Goal: Information Seeking & Learning: Learn about a topic

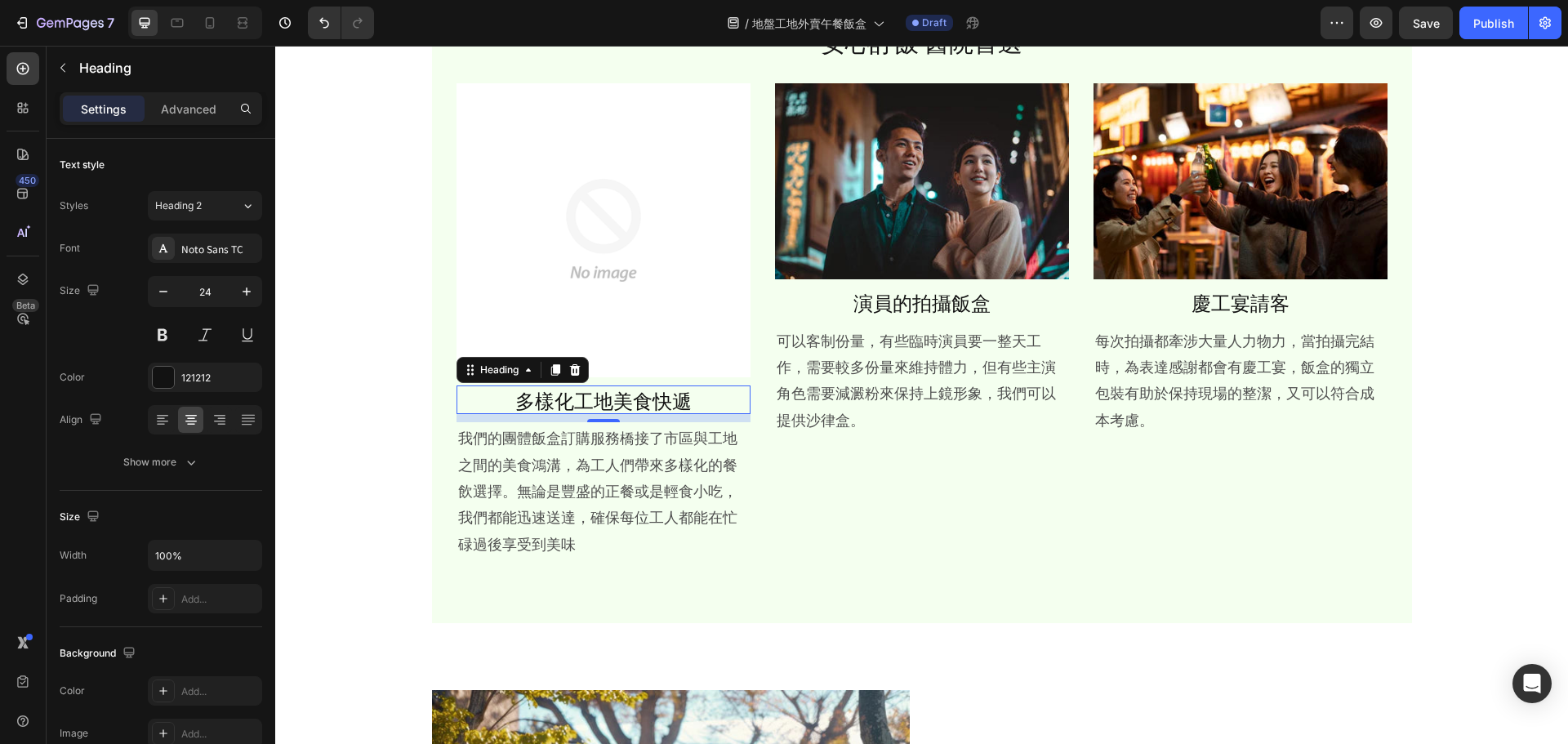
scroll to position [756, 0]
click at [895, 359] on p "可以客制份量，有些臨時演員要一整天工作，需要較多份量來維持體力，但有些主演角色需要減澱粉來保持上鏡形象，我們可以提供沙律盒。" at bounding box center [922, 379] width 291 height 106
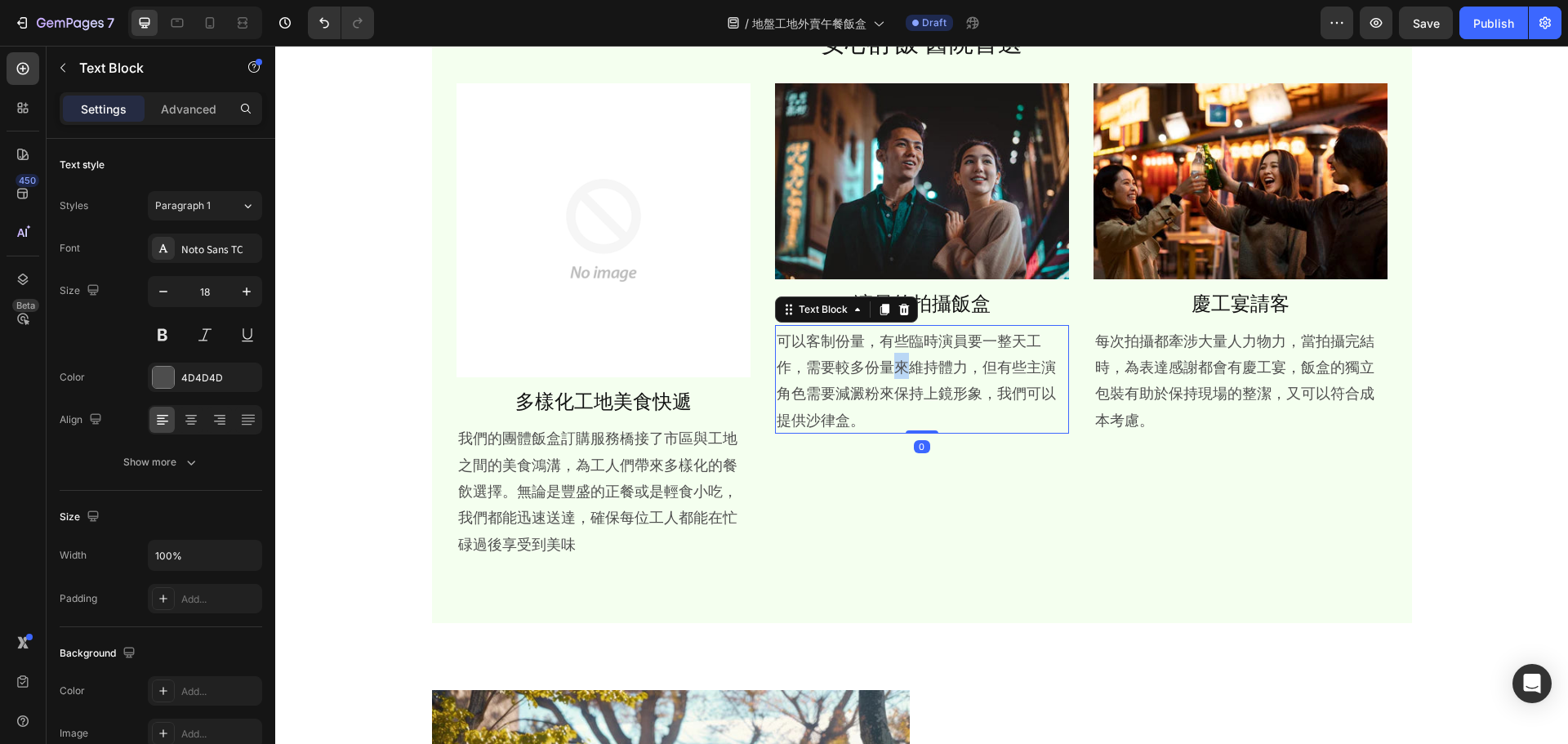
click at [895, 359] on p "可以客制份量，有些臨時演員要一整天工作，需要較多份量來維持體力，但有些主演角色需要減澱粉來保持上鏡形象，我們可以提供沙律盒。" at bounding box center [922, 379] width 291 height 106
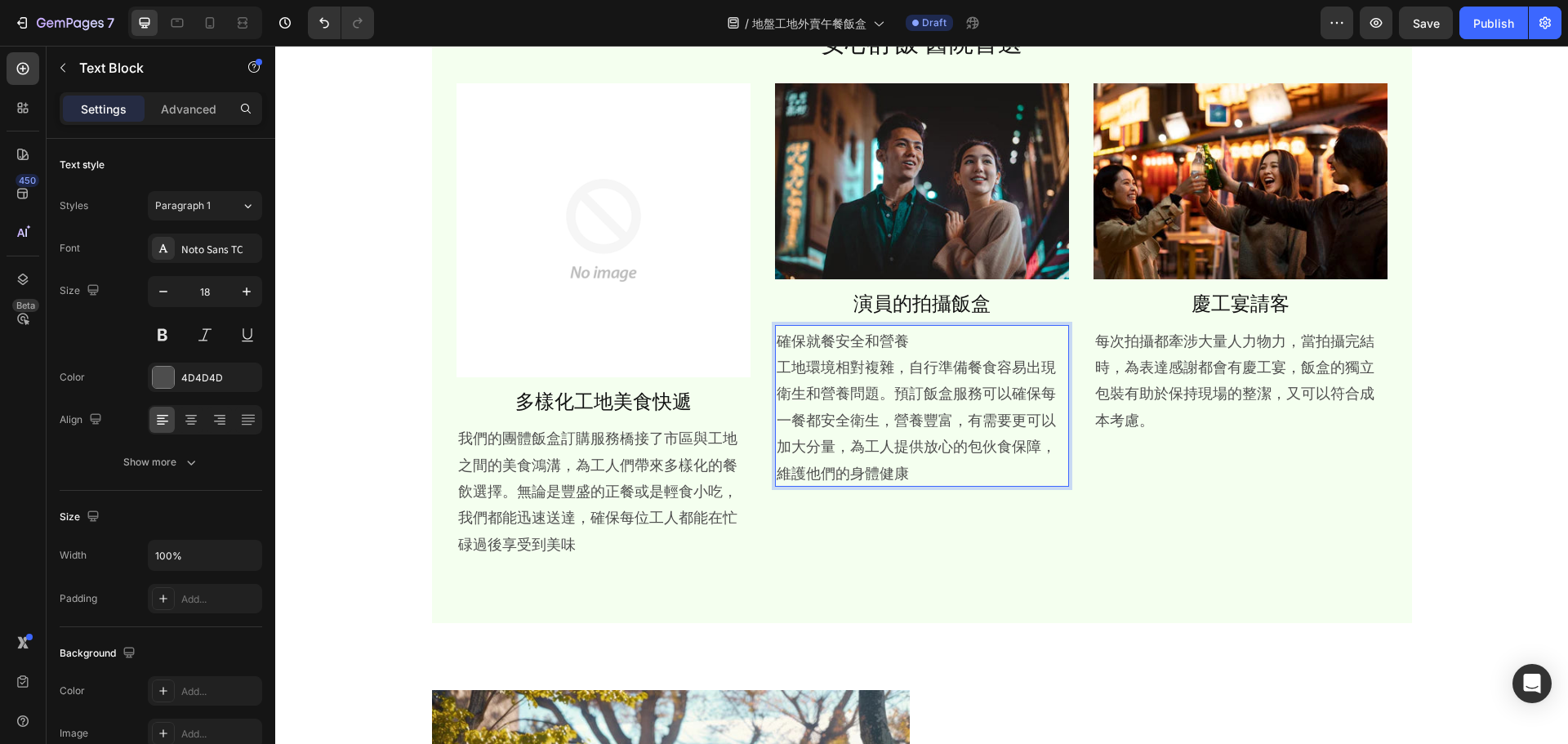
click at [918, 333] on p "確保就餐安全和營養 工地環境相對複雜，自行準備餐食容易出現衛生和營養問題。預訂飯盒服務可以確保每一餐都安全衛生，營養豐富，有需要更可以加大分量，為工人提供放心…" at bounding box center [922, 405] width 291 height 159
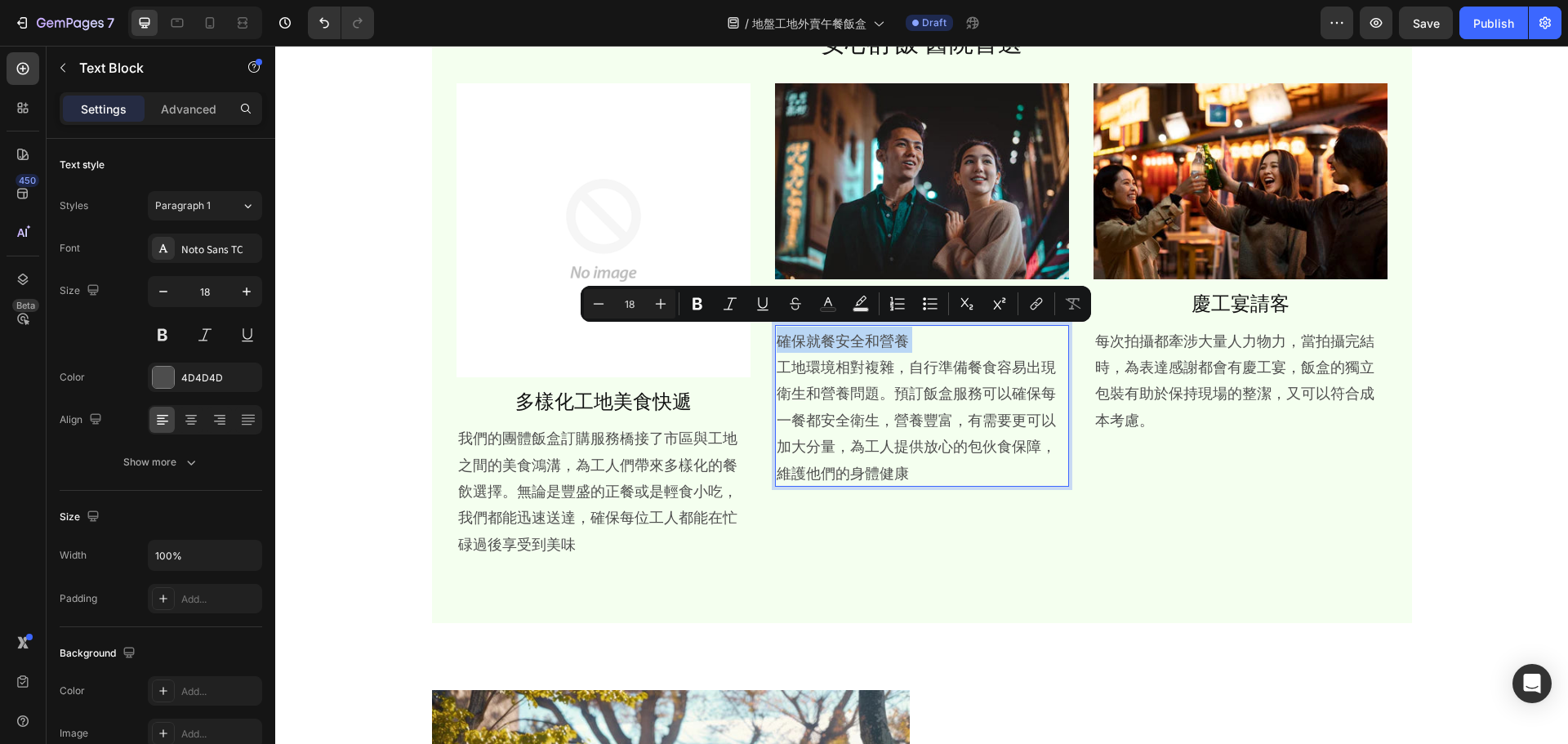
drag, startPoint x: 770, startPoint y: 367, endPoint x: 769, endPoint y: 334, distance: 33.0
click at [775, 334] on div "確保就餐安全和營養 工地環境相對複雜，自行準備餐食容易出現衛生和營養問題。預訂飯盒服務可以確保每一餐都安全衛生，營養豐富，有需要更可以加大分量，為工人提供放心…" at bounding box center [922, 406] width 294 height 161
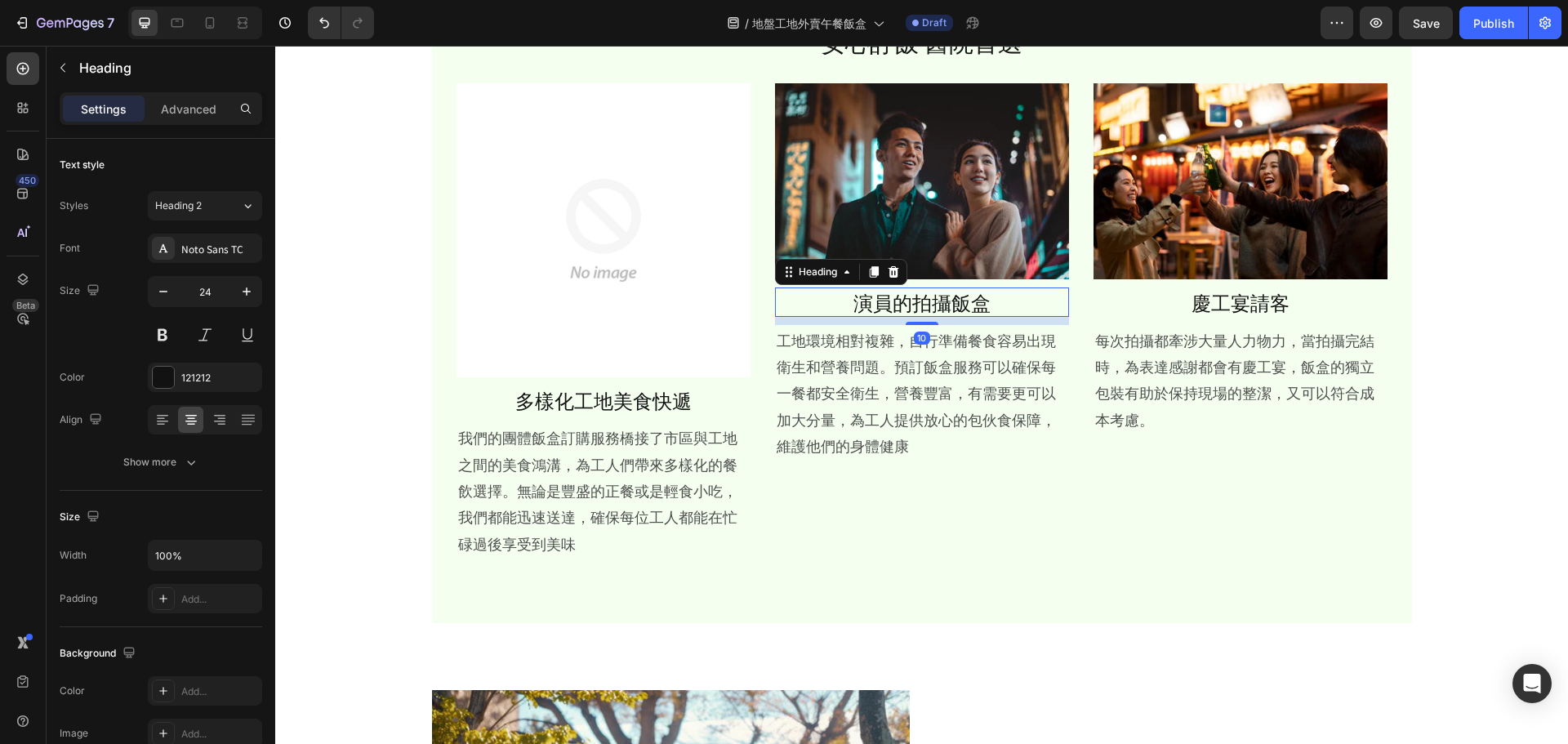
click at [885, 313] on h2 "演員的拍攝飯盒" at bounding box center [922, 302] width 294 height 29
click at [1139, 398] on p "每次拍攝都牽涉大量人力物力，當拍攝完結時，為表達感謝都會有慶工宴，飯盒的獨立包裝有助於保持現場的整潔，又可以符合成本考慮。" at bounding box center [1240, 379] width 291 height 106
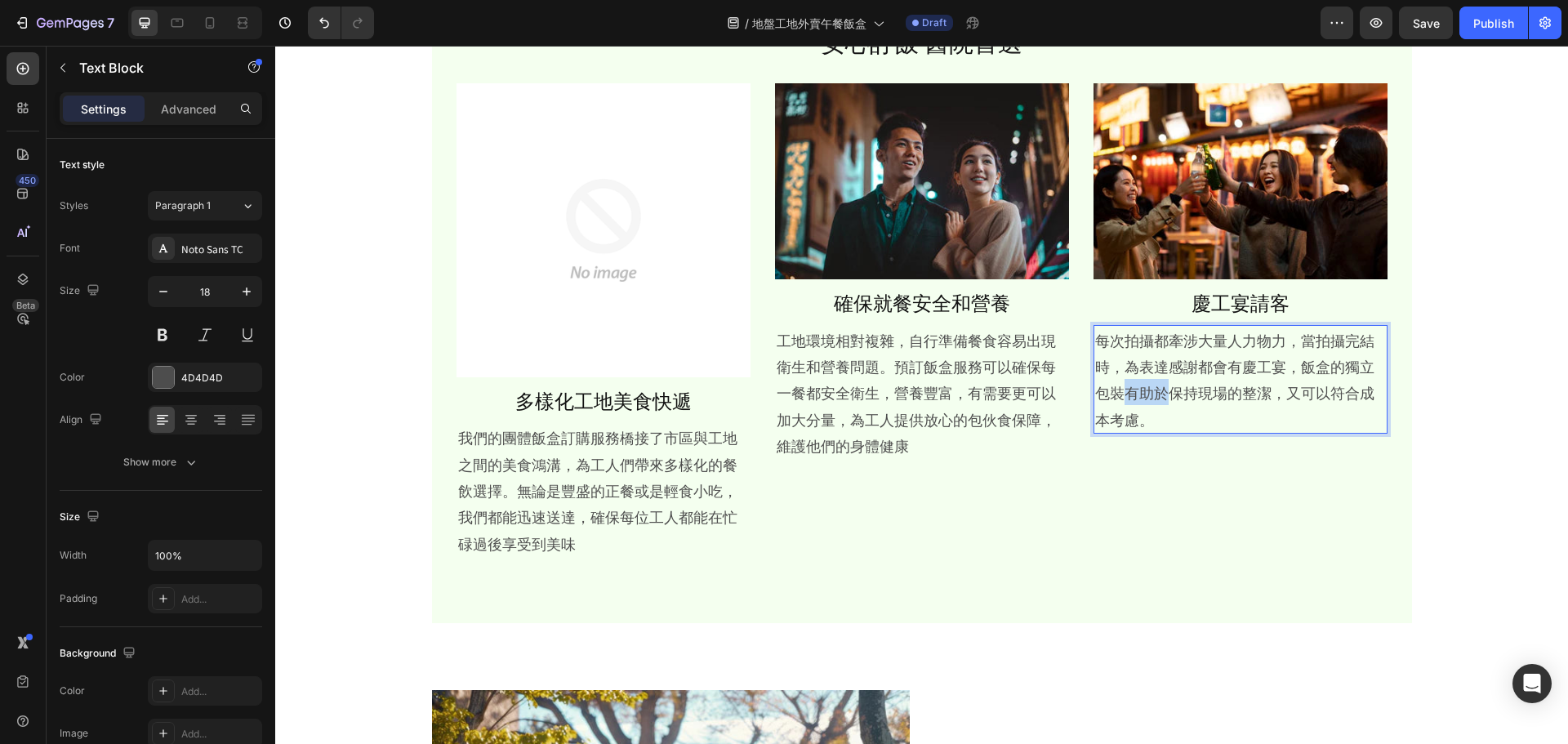
click at [1139, 398] on p "每次拍攝都牽涉大量人力物力，當拍攝完結時，為表達感謝都會有慶工宴，飯盒的獨立包裝有助於保持現場的整潔，又可以符合成本考慮。" at bounding box center [1240, 379] width 291 height 106
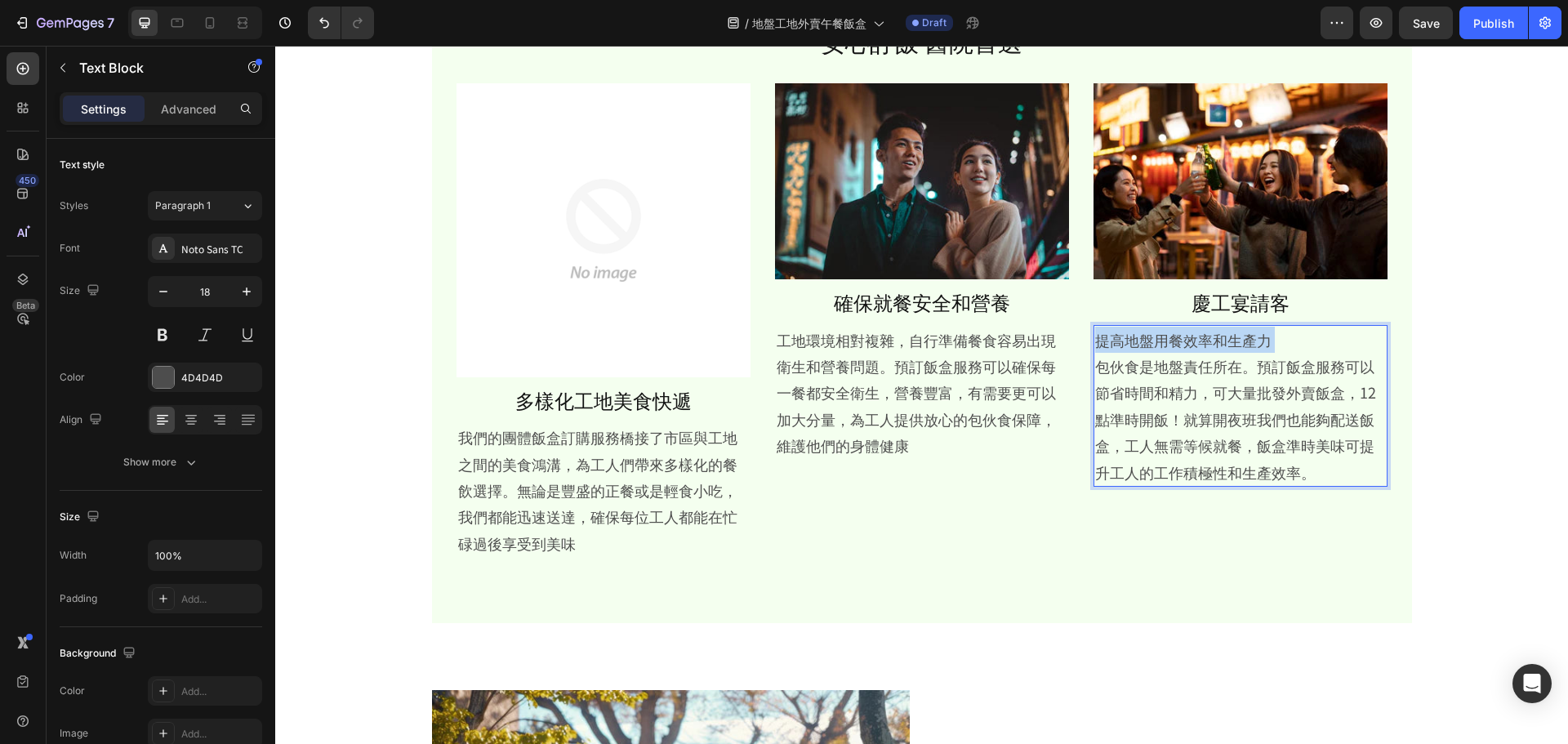
drag, startPoint x: 1093, startPoint y: 363, endPoint x: 1080, endPoint y: 333, distance: 32.7
click at [1080, 333] on div "Image 多樣化工地美食快遞 Heading 我們的團體飯盒訂購服務橋接了市區與工地之間的美食鴻溝，為工人們帶來多樣化的餐飲選擇。無論是豐盛的正餐或是輕食小…" at bounding box center [922, 320] width 931 height 474
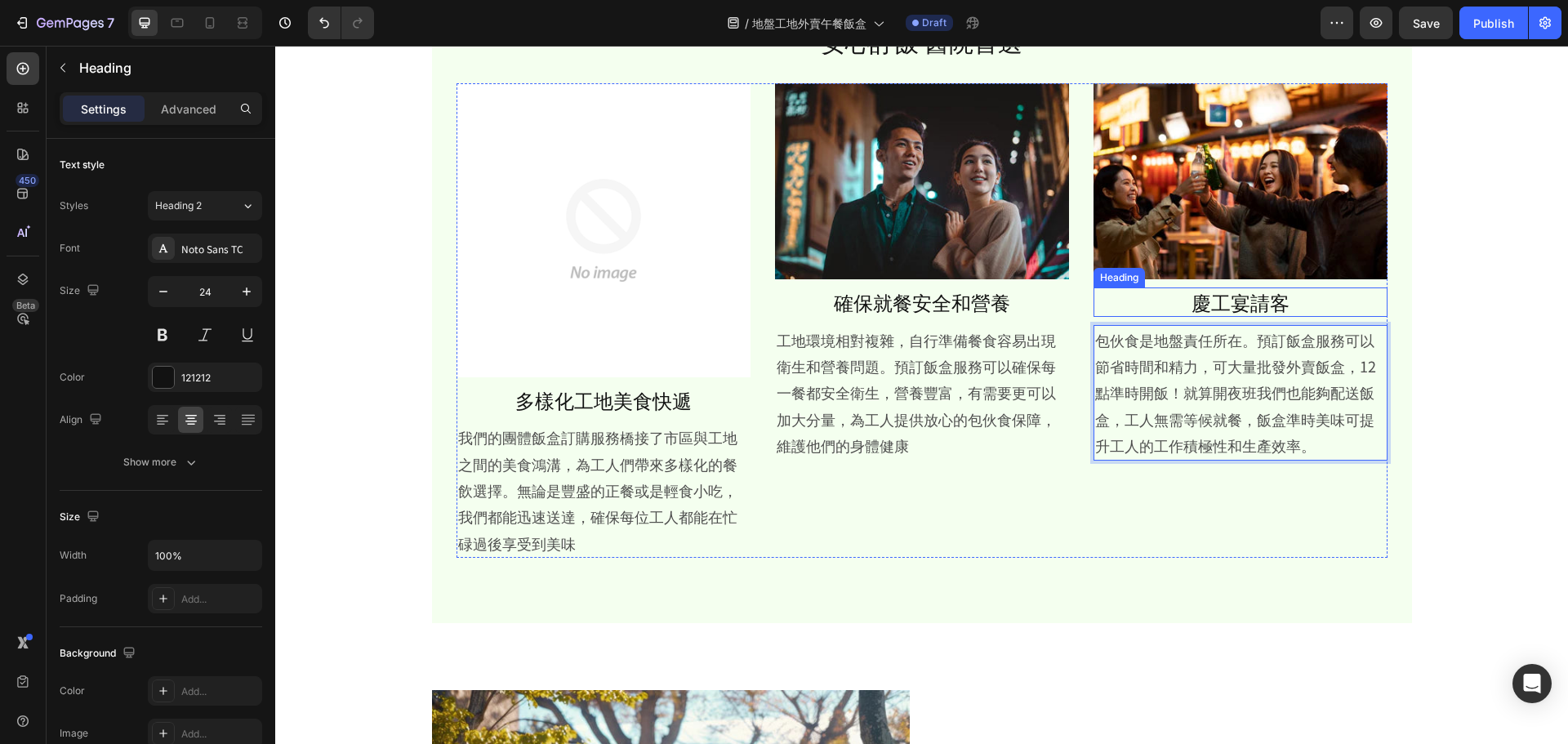
click at [1195, 309] on h2 "慶工宴請客" at bounding box center [1240, 302] width 294 height 29
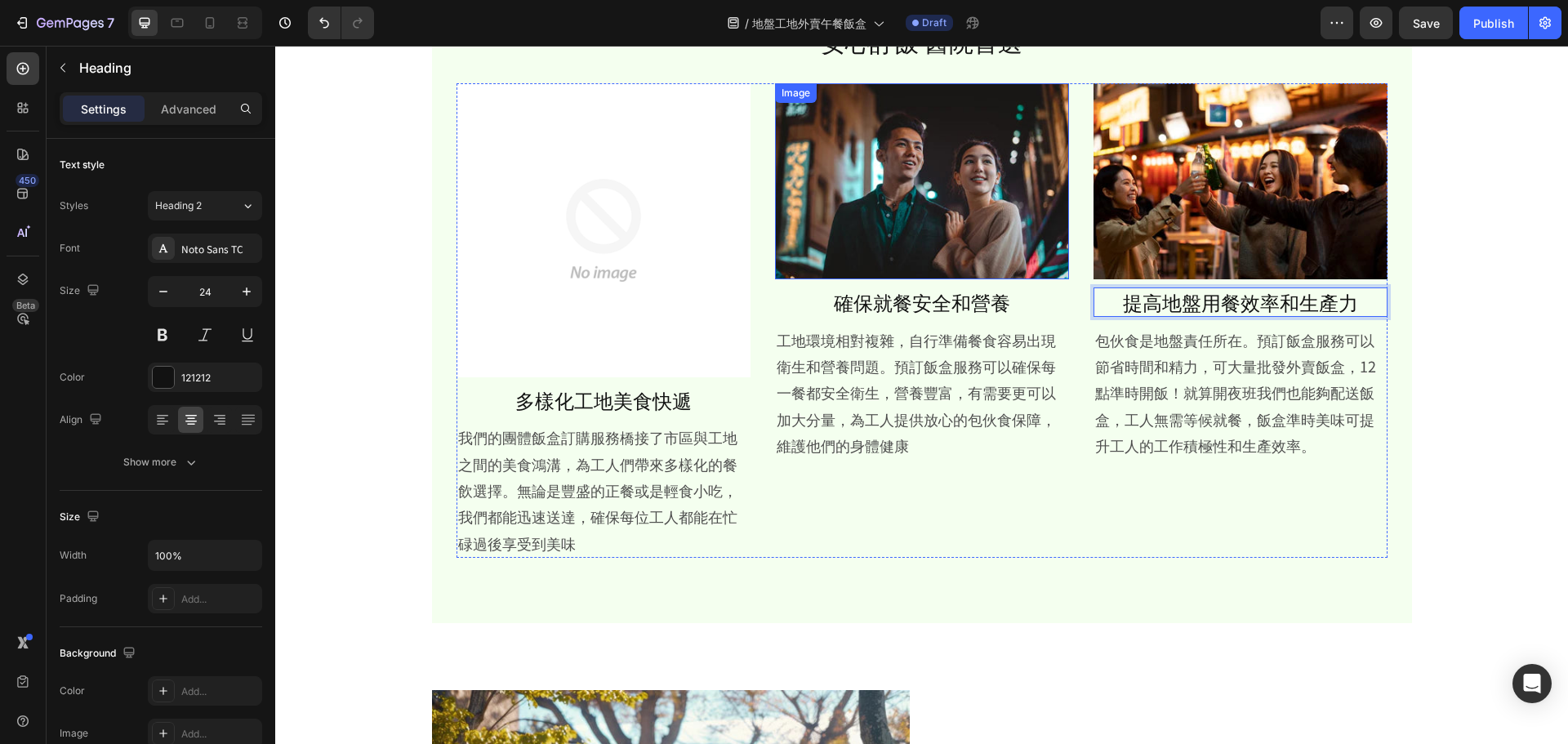
click at [866, 195] on img at bounding box center [922, 181] width 294 height 196
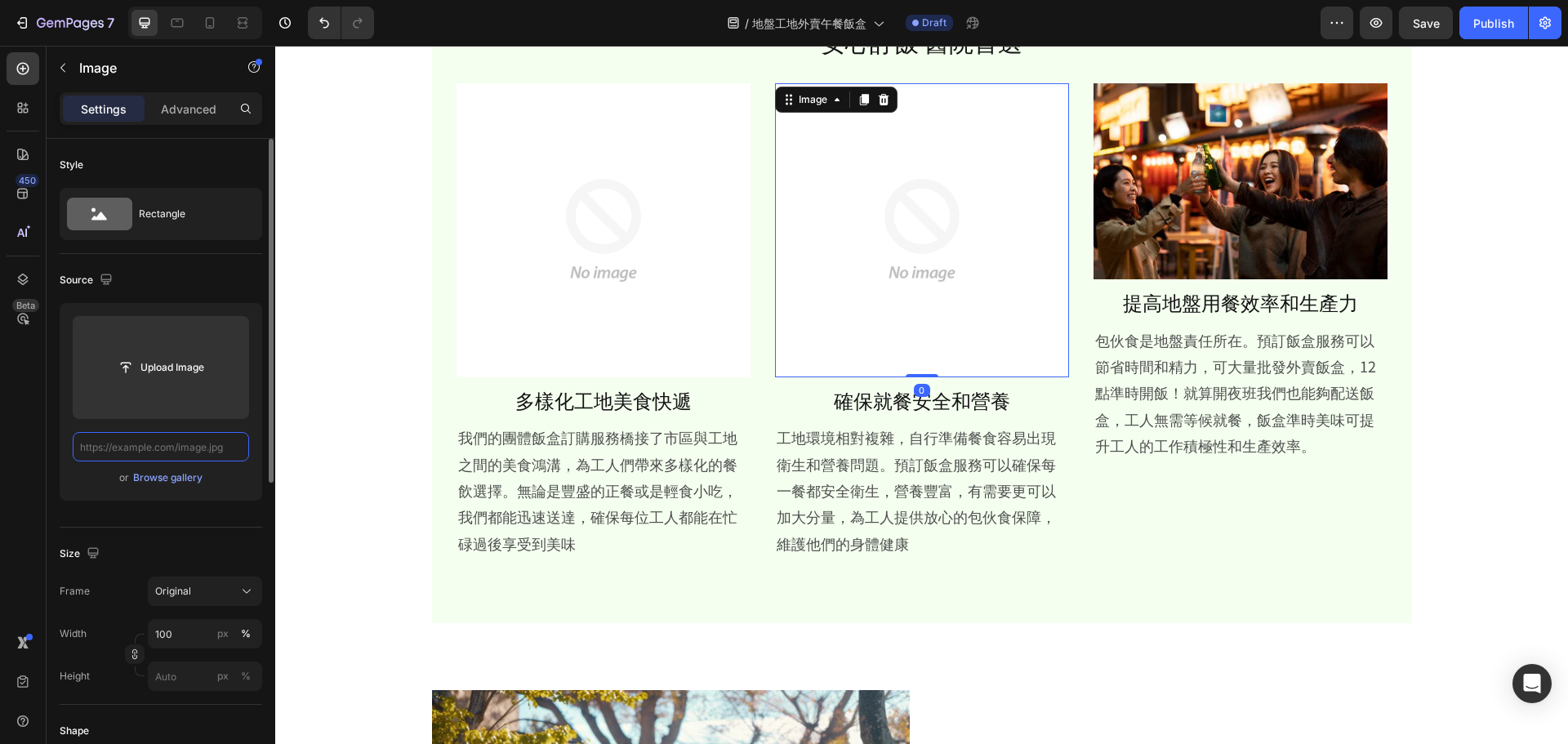
scroll to position [0, 0]
click at [1152, 213] on img at bounding box center [1240, 181] width 294 height 196
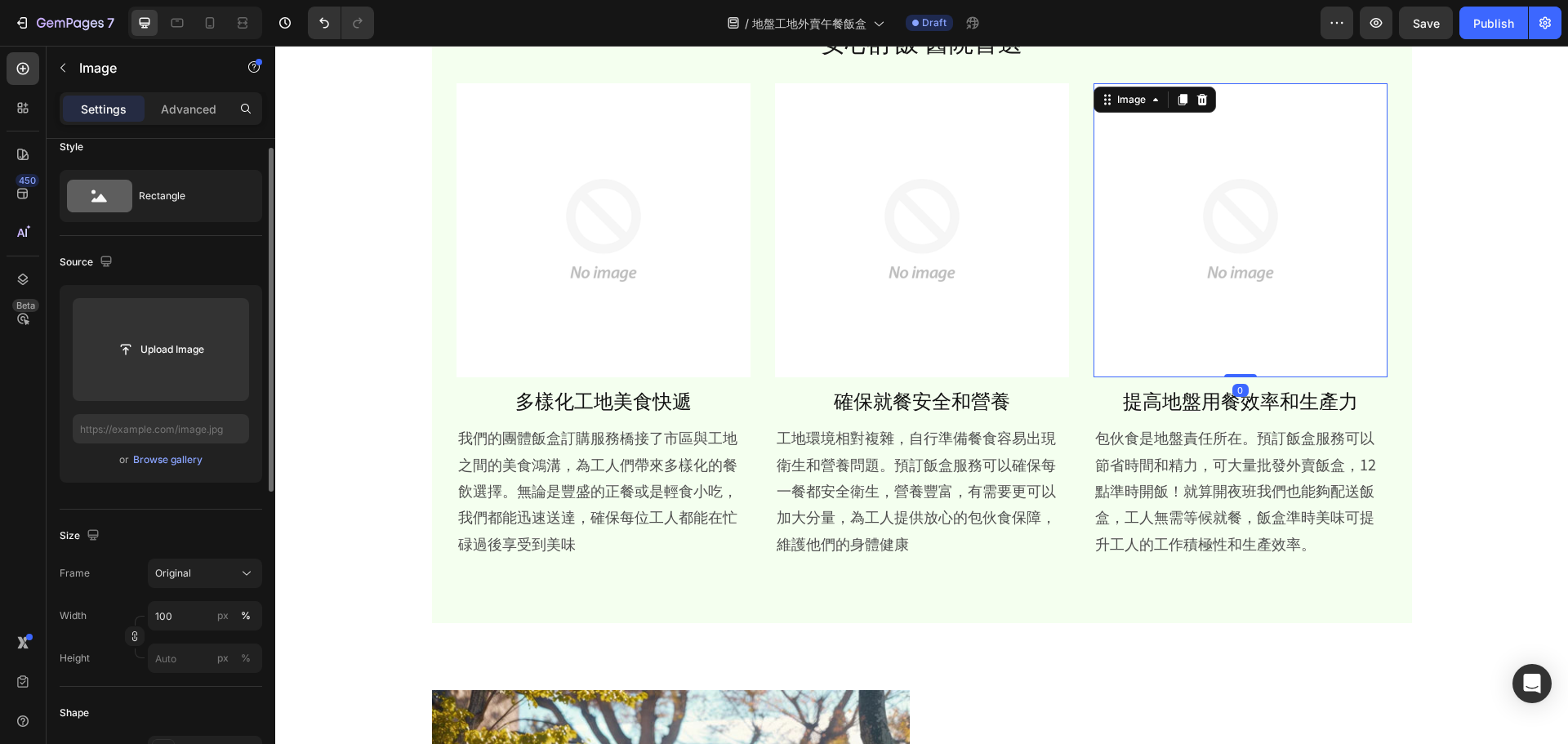
click at [1456, 336] on div "安心訂飯 醫院首選 Heading Image 多樣化工地美食快遞 Heading 我們的團體飯盒訂購服務橋接了市區與工地之間的美食鴻溝，為工人們帶來多樣化的…" at bounding box center [922, 728] width 1292 height 2809
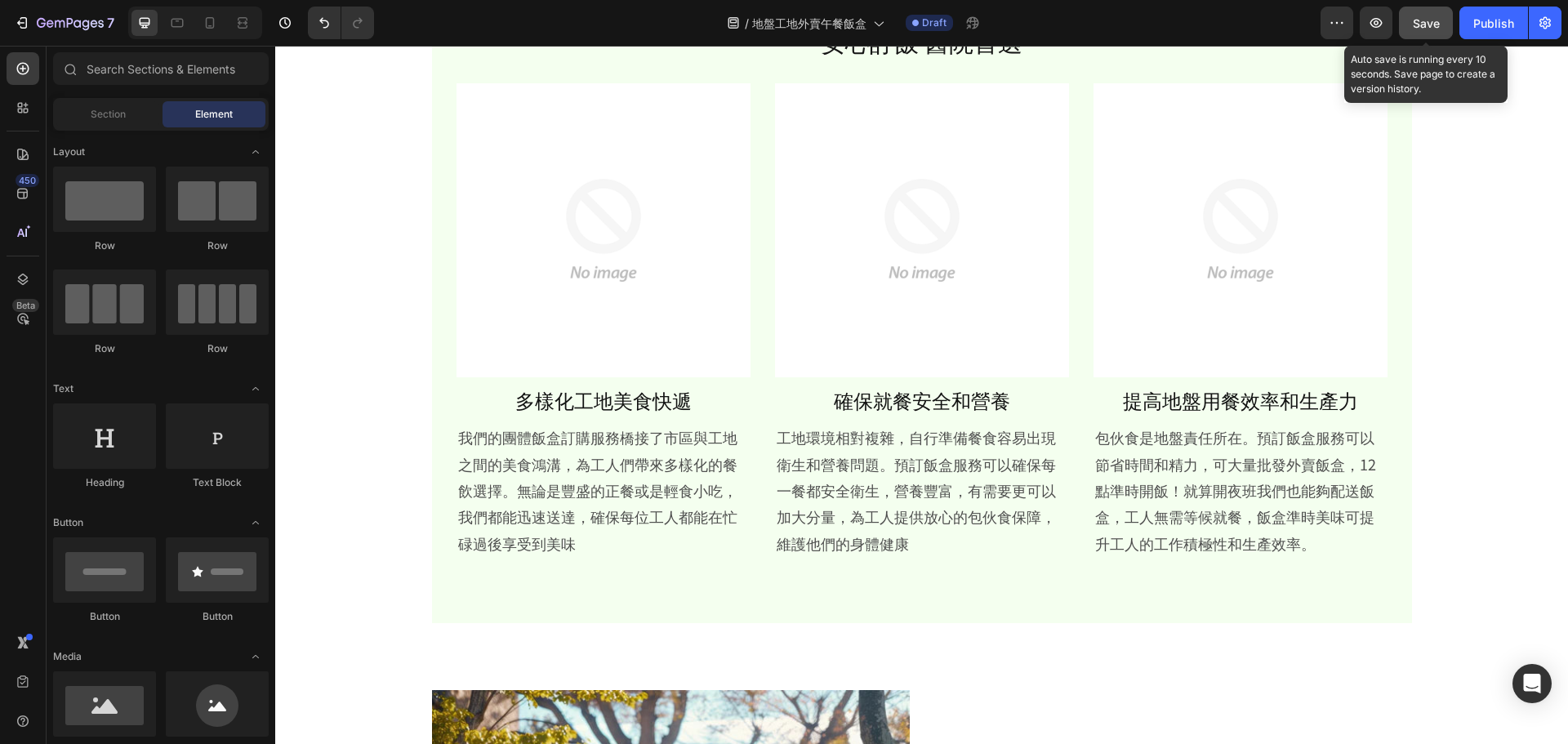
click at [1430, 24] on span "Save" at bounding box center [1427, 23] width 27 height 14
